Goal: Information Seeking & Learning: Compare options

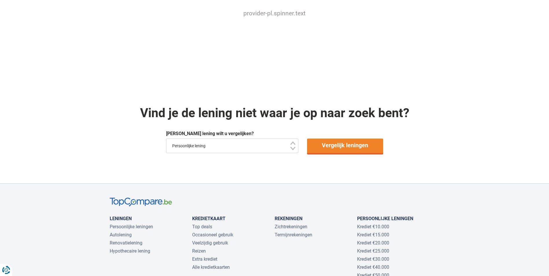
scroll to position [386, 0]
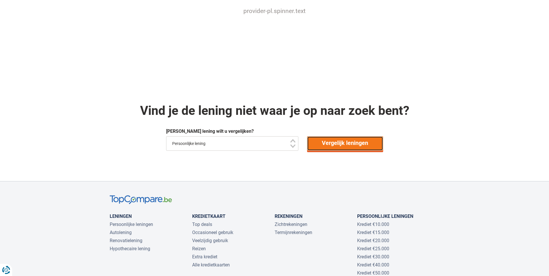
click at [347, 143] on link "Vergelijk leningen" at bounding box center [345, 143] width 76 height 14
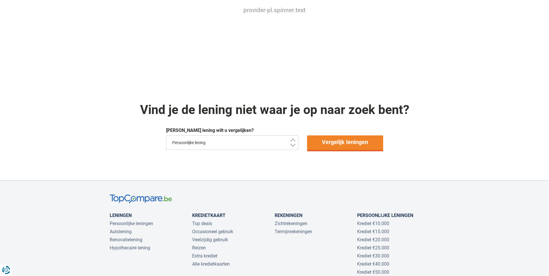
scroll to position [386, 0]
